Goal: Navigation & Orientation: Go to known website

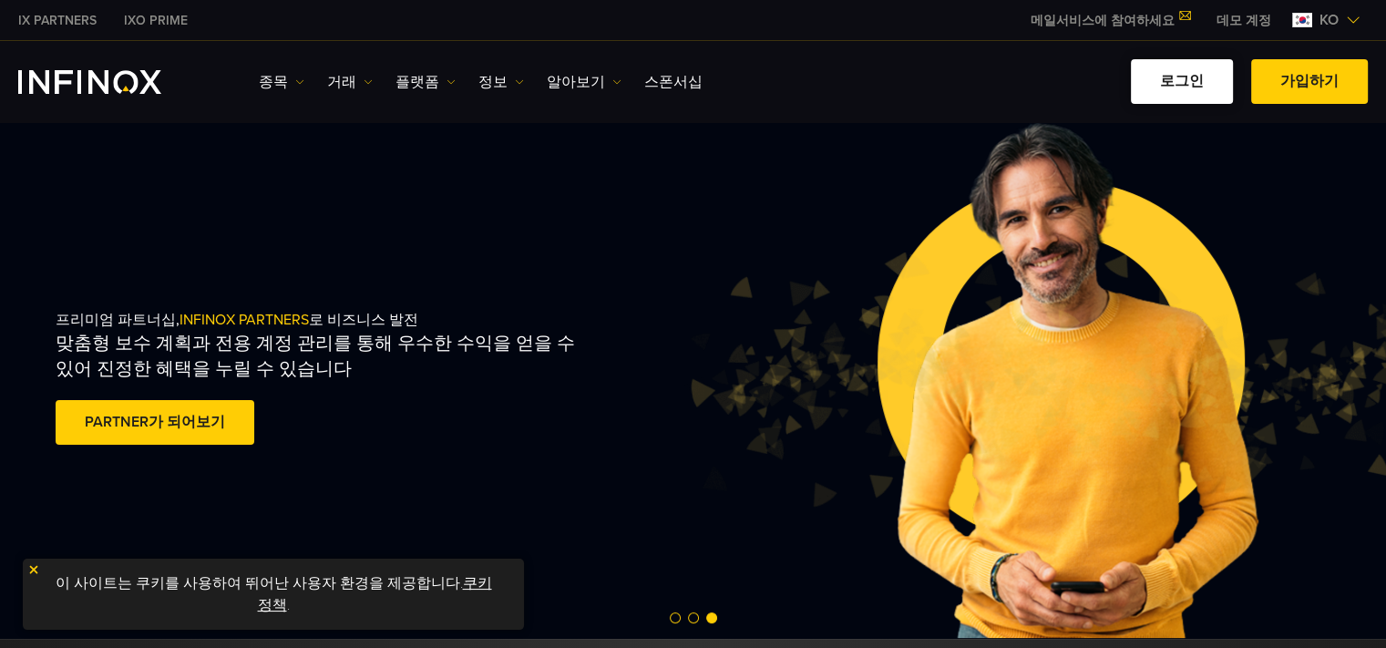
click at [1176, 82] on link "로그인" at bounding box center [1182, 81] width 102 height 45
